Goal: Complete application form

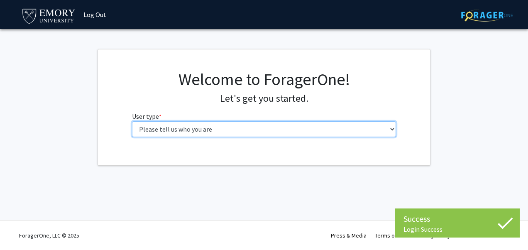
click at [251, 125] on select "Please tell us who you are Undergraduate Student Master's Student Doctoral Cand…" at bounding box center [264, 129] width 264 height 16
select select "1: undergrad"
click at [132, 121] on select "Please tell us who you are Undergraduate Student Master's Student Doctoral Cand…" at bounding box center [264, 129] width 264 height 16
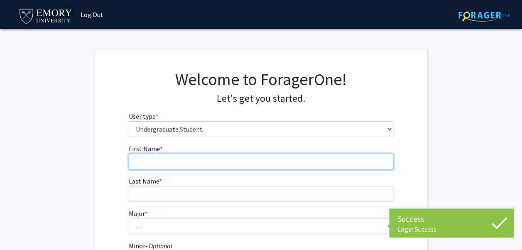
click at [192, 164] on input "First Name * required" at bounding box center [261, 162] width 264 height 16
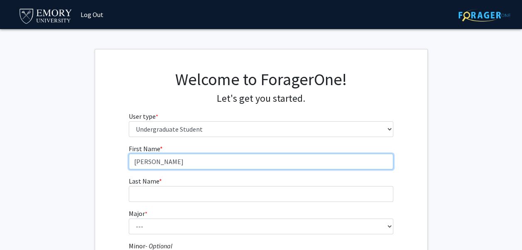
type input "[PERSON_NAME]"
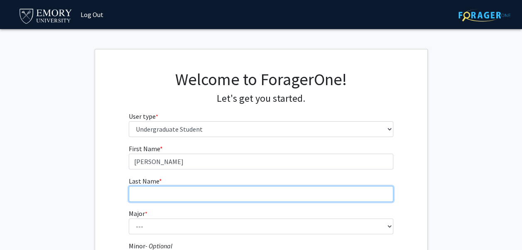
click at [183, 199] on input "Last Name * required" at bounding box center [261, 194] width 264 height 16
type input "[PERSON_NAME]"
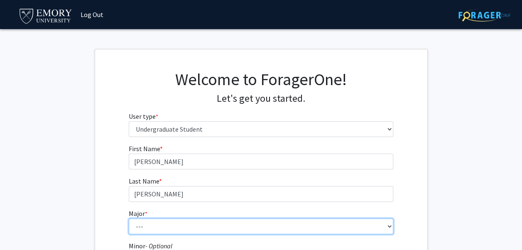
click at [184, 225] on select "--- Accounting African American Studies African Studies American Studies Analyt…" at bounding box center [261, 226] width 264 height 16
select select "12: 973"
click at [129, 218] on select "--- Accounting African American Studies African Studies American Studies Analyt…" at bounding box center [261, 226] width 264 height 16
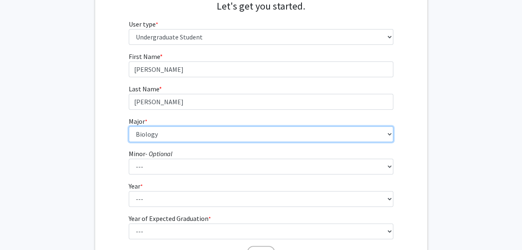
scroll to position [95, 0]
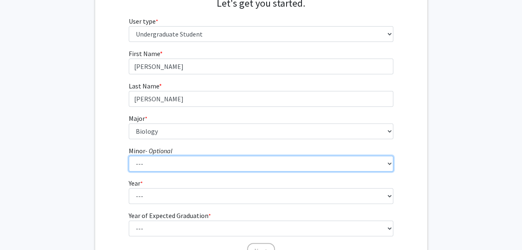
click at [177, 159] on select "--- African American Studies African Studies American Studies Ancient Mediterra…" at bounding box center [261, 164] width 264 height 16
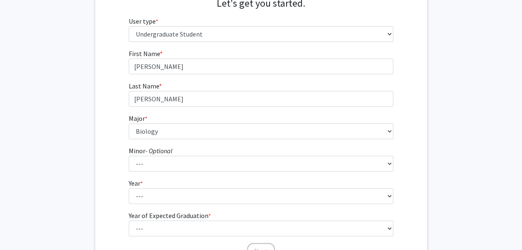
click at [100, 103] on div "First Name * required [PERSON_NAME] Last Name * required [PERSON_NAME] * requir…" at bounding box center [261, 154] width 332 height 211
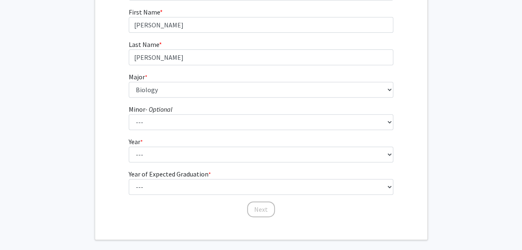
scroll to position [137, 0]
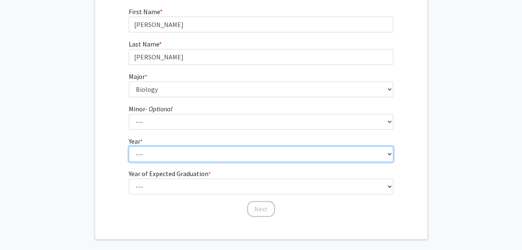
click at [145, 155] on select "--- First-year Sophomore Junior Senior Postbaccalaureate Certificate" at bounding box center [261, 154] width 264 height 16
select select "1: first-year"
click at [129, 146] on select "--- First-year Sophomore Junior Senior Postbaccalaureate Certificate" at bounding box center [261, 154] width 264 height 16
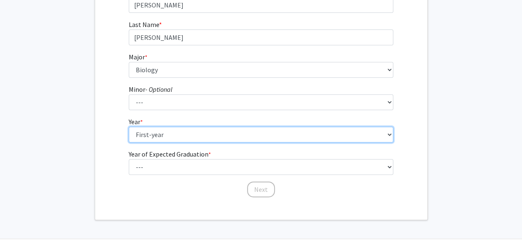
scroll to position [158, 0]
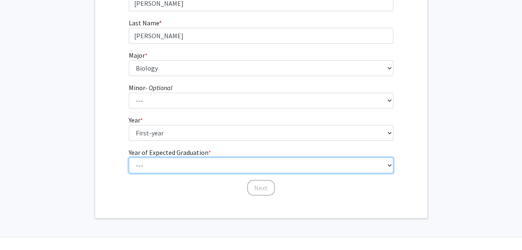
click at [167, 162] on select "--- 2025 2026 2027 2028 2029 2030 2031 2032 2033 2034" at bounding box center [261, 165] width 264 height 16
select select "5: 2029"
click at [129, 157] on select "--- 2025 2026 2027 2028 2029 2030 2031 2032 2033 2034" at bounding box center [261, 165] width 264 height 16
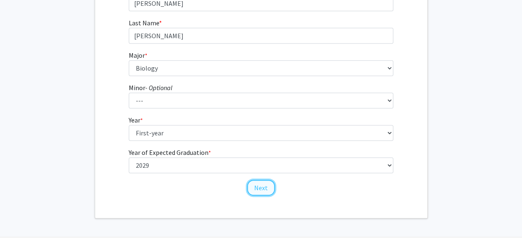
click at [262, 189] on button "Next" at bounding box center [261, 188] width 28 height 16
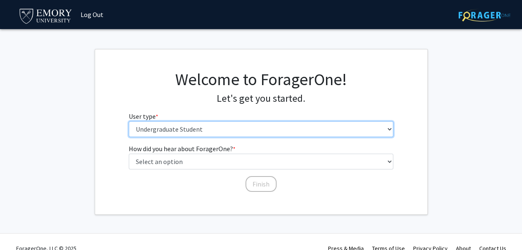
click at [187, 130] on select "Please tell us who you are Undergraduate Student Master's Student Doctoral Cand…" at bounding box center [261, 129] width 264 height 16
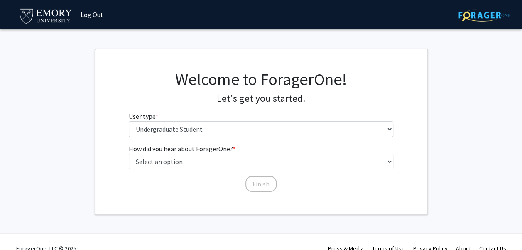
click at [83, 123] on fg-get-started "Welcome to ForagerOne! Let's get you started. User type * required Please tell …" at bounding box center [261, 132] width 522 height 166
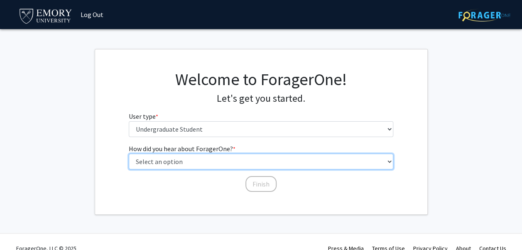
click at [151, 160] on select "Select an option Peer/student recommendation Faculty/staff recommendation Unive…" at bounding box center [261, 162] width 264 height 16
select select "2: faculty_recommendation"
click at [129, 154] on select "Select an option Peer/student recommendation Faculty/staff recommendation Unive…" at bounding box center [261, 162] width 264 height 16
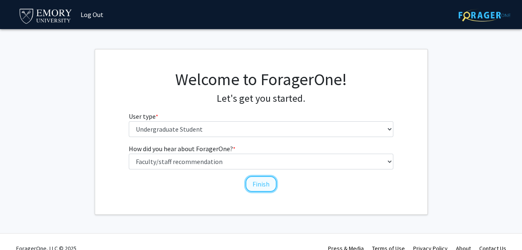
click at [257, 186] on button "Finish" at bounding box center [260, 184] width 31 height 16
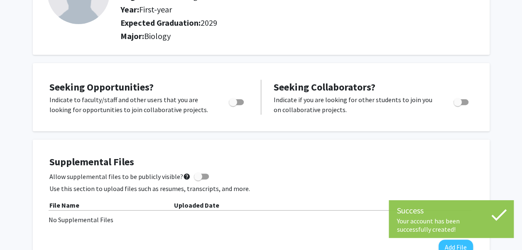
scroll to position [100, 0]
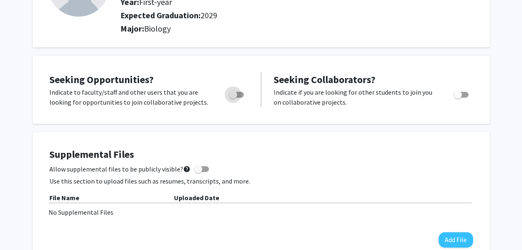
click at [235, 96] on span "Toggle" at bounding box center [233, 95] width 8 height 8
click at [233, 98] on input "Are you actively seeking opportunities?" at bounding box center [233, 98] width 0 height 0
checkbox input "true"
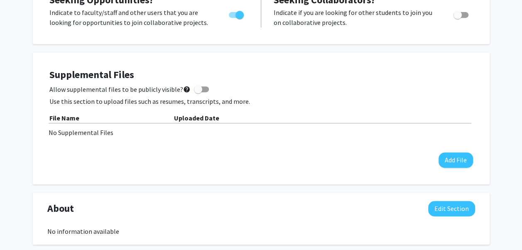
scroll to position [0, 0]
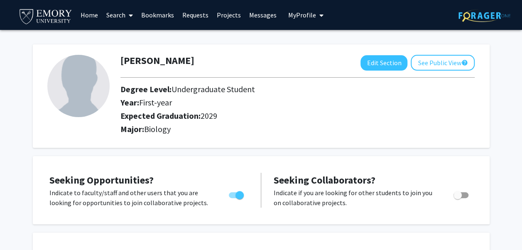
click at [455, 135] on div "Major: Biology" at bounding box center [297, 130] width 367 height 13
click at [308, 13] on span "My Profile" at bounding box center [302, 15] width 28 height 8
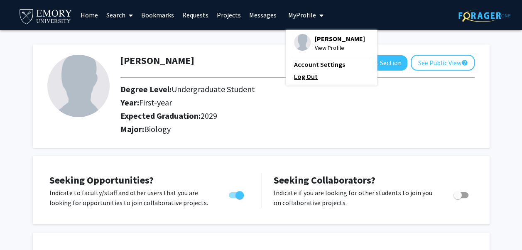
click at [299, 73] on link "Log Out" at bounding box center [331, 76] width 75 height 10
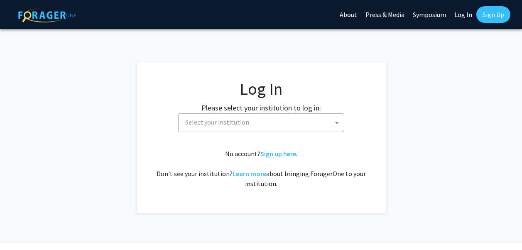
select select
click at [300, 120] on span "Select your institution" at bounding box center [263, 122] width 162 height 17
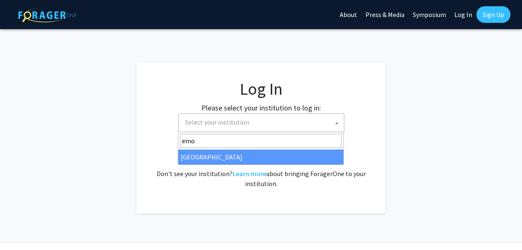
type input "emo"
select select "12"
